Goal: Book appointment/travel/reservation

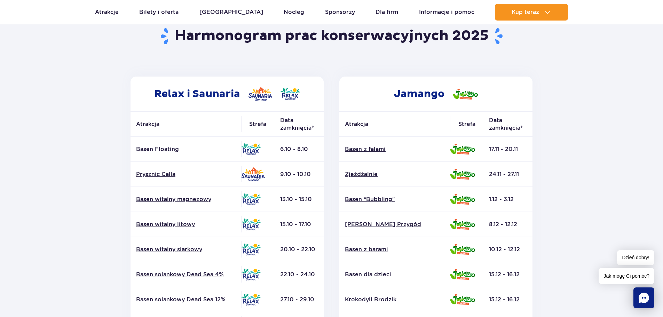
scroll to position [70, 0]
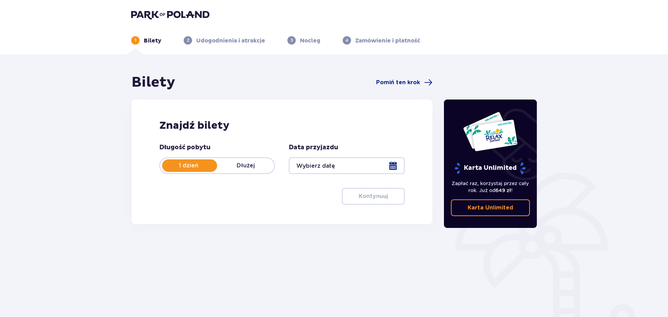
type input "20.10.25"
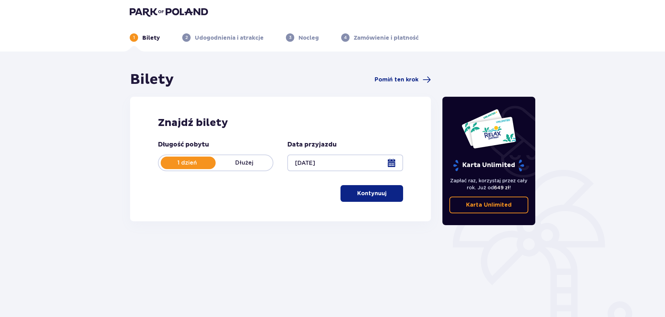
click at [384, 194] on span "button" at bounding box center [388, 193] width 8 height 8
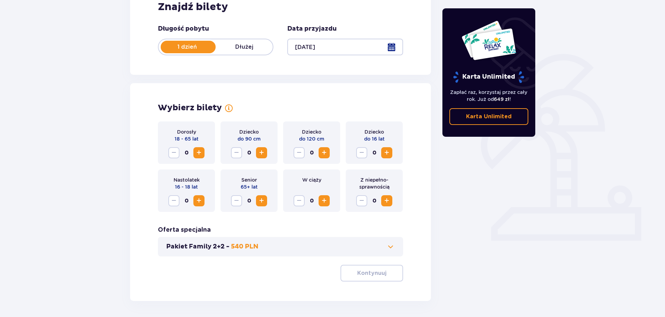
scroll to position [144, 0]
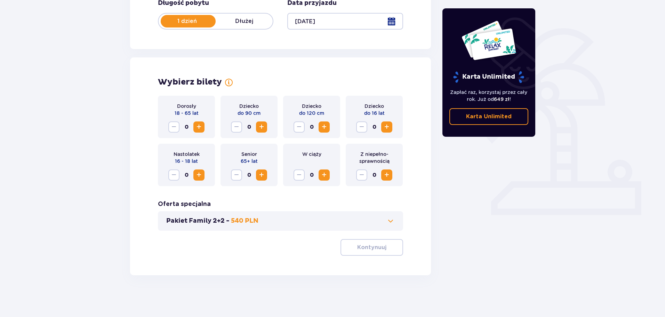
click at [199, 124] on span "Zwiększ" at bounding box center [199, 127] width 8 height 8
click at [199, 128] on span "Zwiększ" at bounding box center [199, 127] width 8 height 8
click at [376, 253] on button "Kontynuuj" at bounding box center [372, 247] width 63 height 17
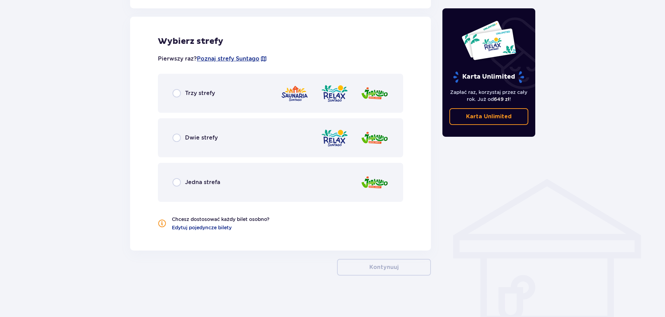
scroll to position [387, 0]
